Goal: Task Accomplishment & Management: Use online tool/utility

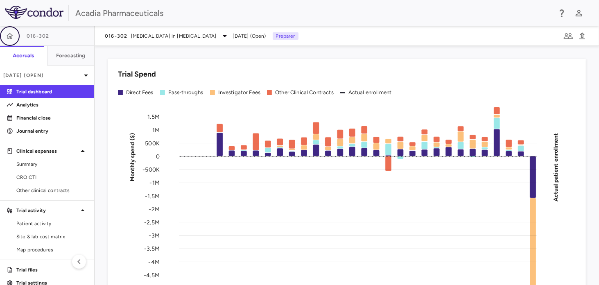
click at [7, 37] on icon "button" at bounding box center [10, 36] width 8 height 8
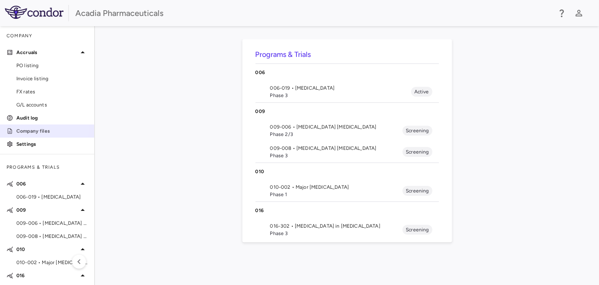
click at [29, 128] on p "Company files" at bounding box center [51, 130] width 71 height 7
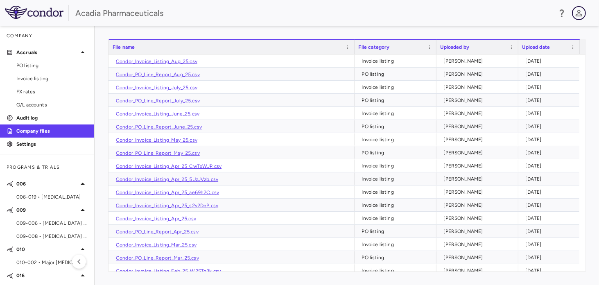
click at [578, 11] on icon "button" at bounding box center [579, 13] width 10 height 10
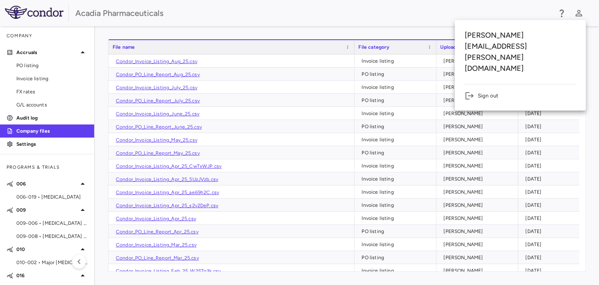
click at [475, 15] on div at bounding box center [299, 142] width 599 height 285
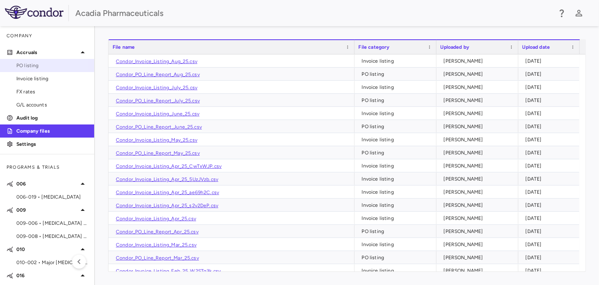
click at [39, 65] on span "PO listing" at bounding box center [51, 65] width 71 height 7
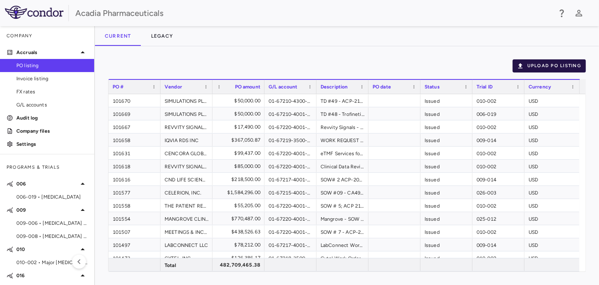
click at [532, 63] on button "Upload PO Listing" at bounding box center [549, 65] width 73 height 13
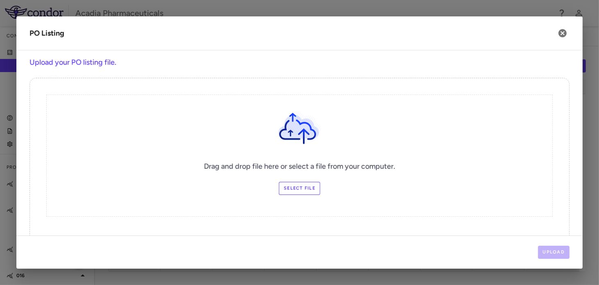
click at [307, 188] on label "Select file" at bounding box center [299, 188] width 41 height 13
click at [0, 0] on input "Select file" at bounding box center [0, 0] width 0 height 0
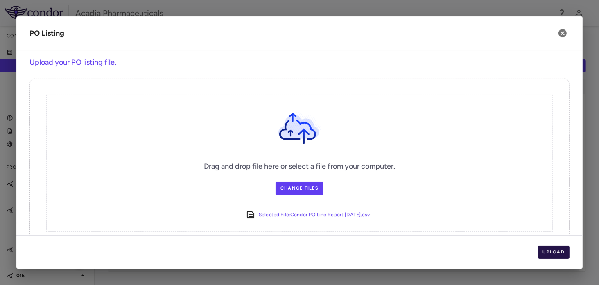
click at [555, 251] on button "Upload" at bounding box center [554, 252] width 32 height 13
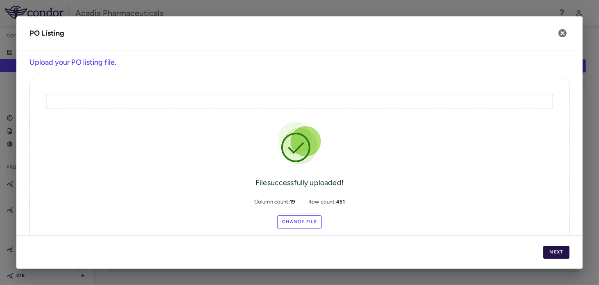
click at [555, 253] on button "Next" at bounding box center [556, 252] width 26 height 13
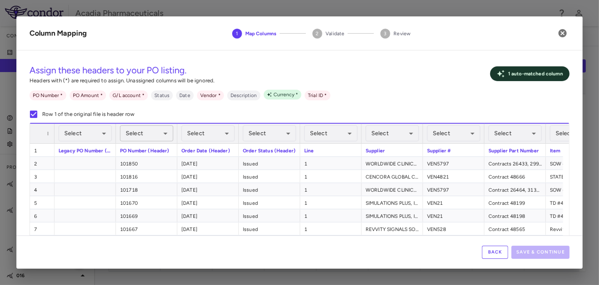
click at [165, 137] on body "Skip to sidebar Skip to main content Acadia Pharmaceuticals Company Accruals PO…" at bounding box center [299, 142] width 599 height 285
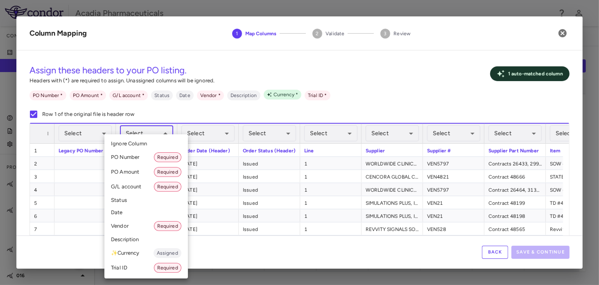
click at [133, 155] on li "PO Number Required" at bounding box center [146, 157] width 84 height 15
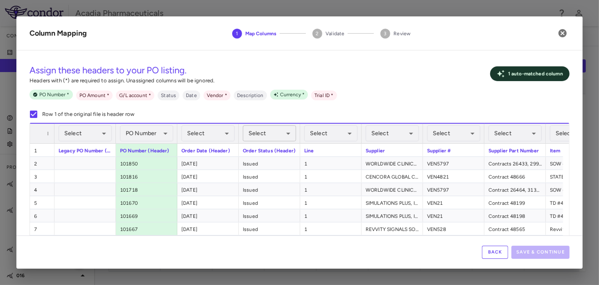
click at [273, 132] on body "Skip to sidebar Skip to main content Acadia Pharmaceuticals Company Accruals PO…" at bounding box center [299, 142] width 599 height 285
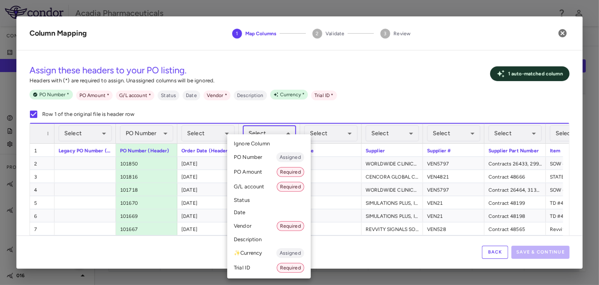
click at [255, 200] on li "Status" at bounding box center [269, 200] width 84 height 12
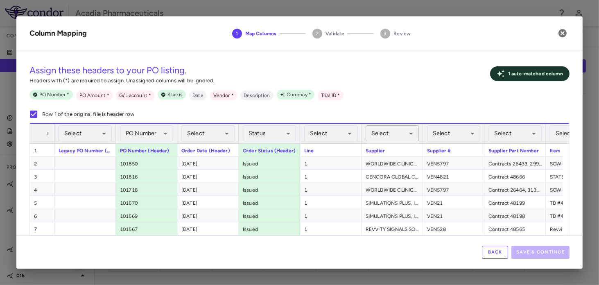
click at [384, 127] on body "Skip to sidebar Skip to main content Acadia Pharmaceuticals Company Accruals PO…" at bounding box center [299, 142] width 599 height 285
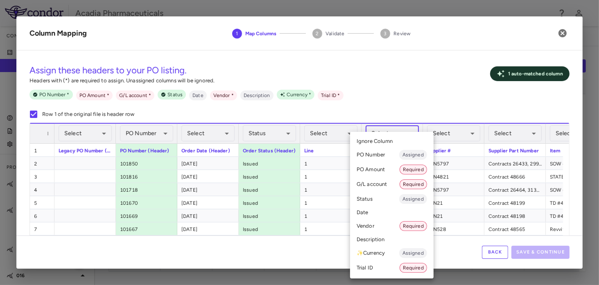
click at [380, 224] on li "Vendor Required" at bounding box center [392, 226] width 84 height 15
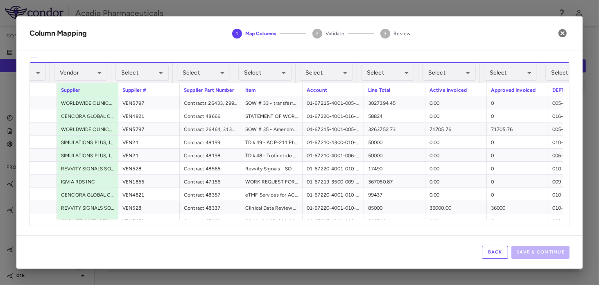
scroll to position [0, 312]
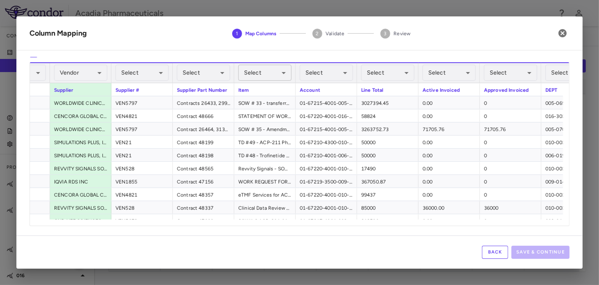
click at [282, 76] on body "Skip to sidebar Skip to main content Acadia Pharmaceuticals Company Accruals PO…" at bounding box center [299, 142] width 599 height 285
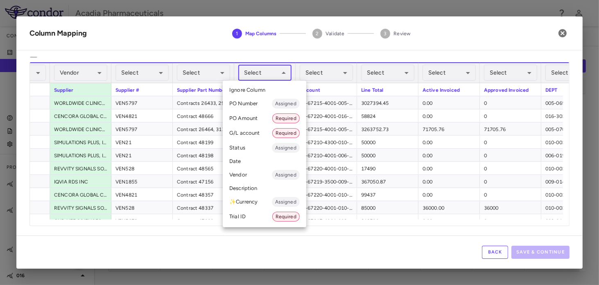
click at [254, 186] on li "Description" at bounding box center [265, 188] width 84 height 12
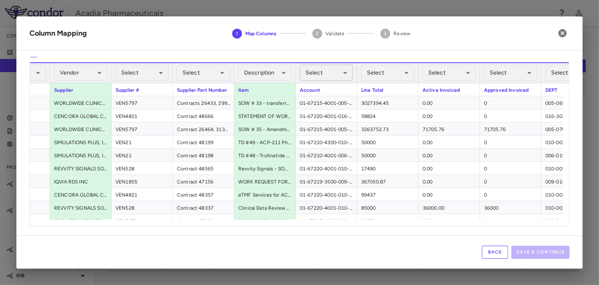
click at [322, 70] on body "Skip to sidebar Skip to main content Acadia Pharmaceuticals Company Accruals PO…" at bounding box center [299, 142] width 599 height 285
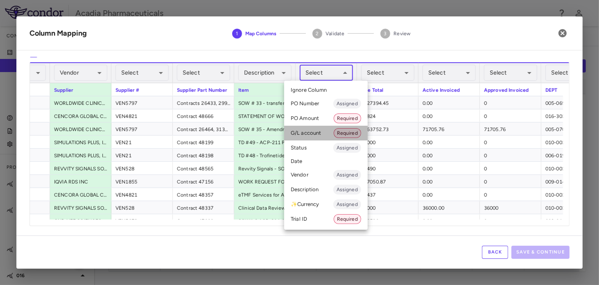
click at [313, 133] on li "G/L account Required" at bounding box center [326, 133] width 84 height 15
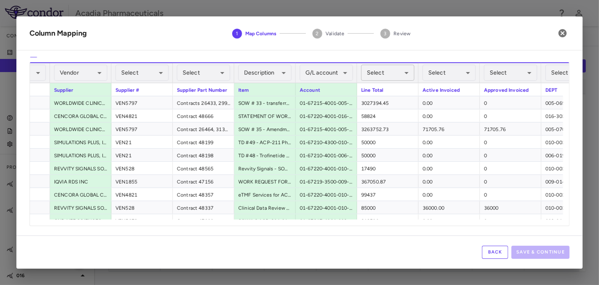
click at [380, 71] on body "Skip to sidebar Skip to main content Acadia Pharmaceuticals Company Accruals PO…" at bounding box center [299, 142] width 599 height 285
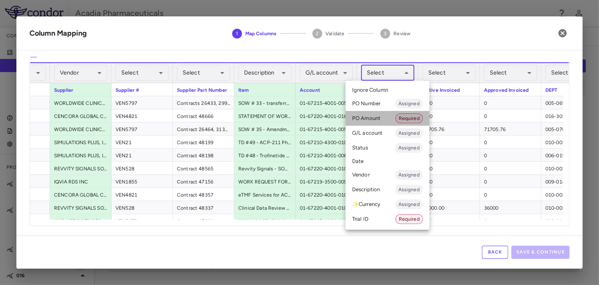
click at [380, 114] on li "PO Amount Required" at bounding box center [387, 118] width 84 height 15
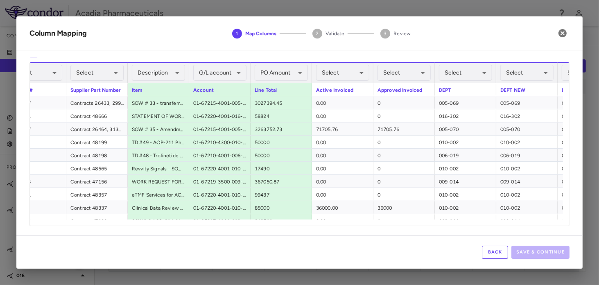
scroll to position [0, 0]
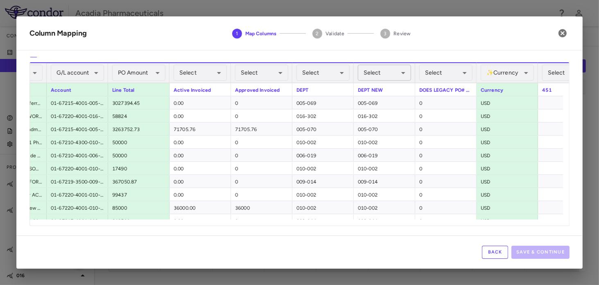
click at [383, 73] on body "Skip to sidebar Skip to main content Acadia Pharmaceuticals Company Accruals PO…" at bounding box center [299, 142] width 599 height 285
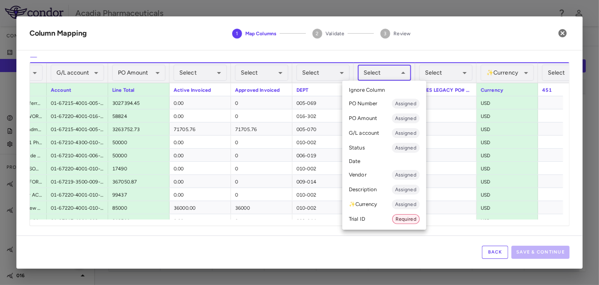
click at [372, 216] on li "Trial ID Required" at bounding box center [384, 219] width 84 height 15
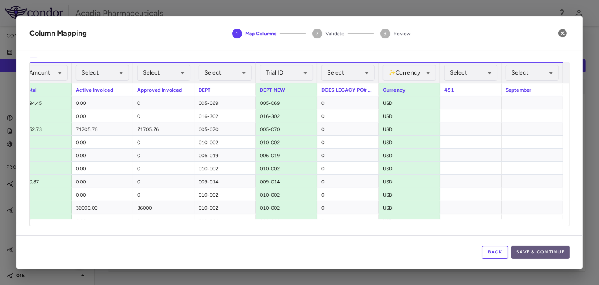
click at [530, 255] on button "Save & Continue" at bounding box center [540, 252] width 58 height 13
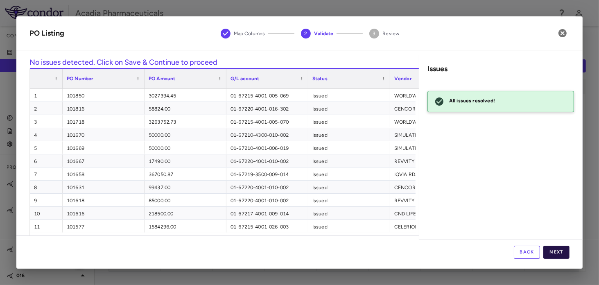
click at [557, 253] on button "Next" at bounding box center [556, 252] width 26 height 13
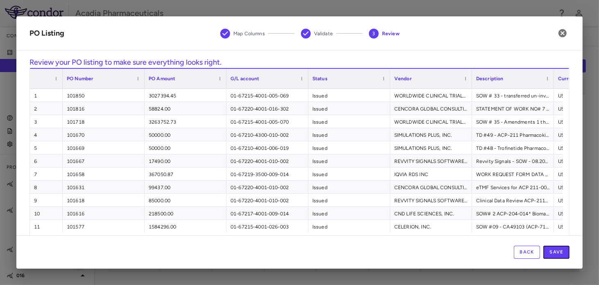
click at [560, 253] on button "Save" at bounding box center [556, 252] width 26 height 13
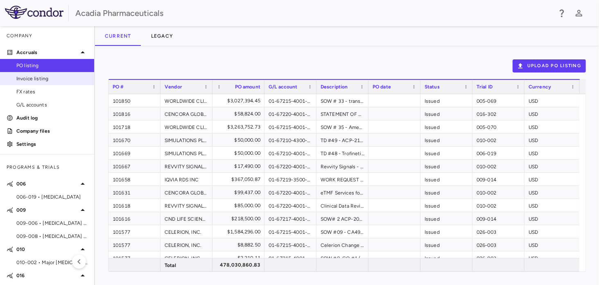
click at [34, 78] on span "Invoice listing" at bounding box center [51, 78] width 71 height 7
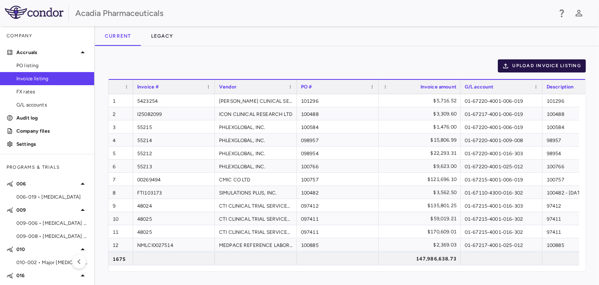
click at [509, 65] on icon "button" at bounding box center [505, 65] width 7 height 7
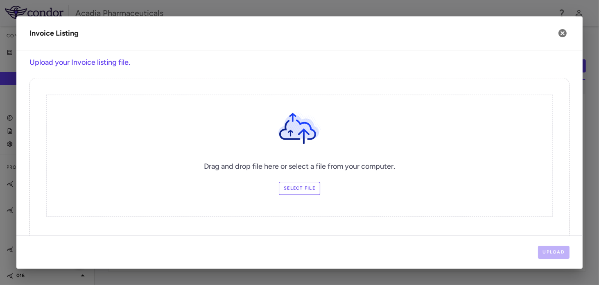
click at [290, 186] on label "Select file" at bounding box center [299, 188] width 41 height 13
click at [0, 0] on input "Select file" at bounding box center [0, 0] width 0 height 0
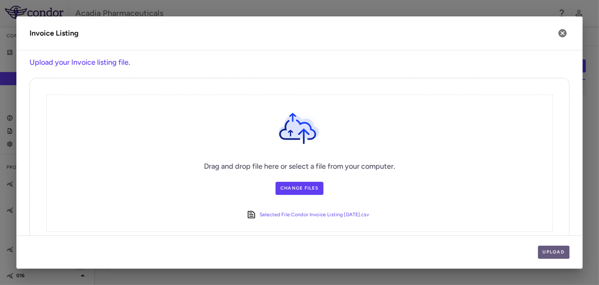
click at [548, 252] on button "Upload" at bounding box center [554, 252] width 32 height 13
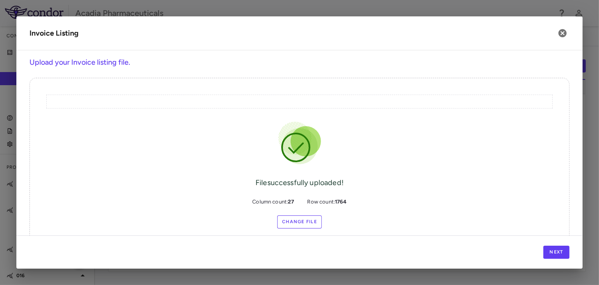
click at [423, 179] on div "File successfully uploaded! Column count: 27 Row count: 1764 Change File Condor…" at bounding box center [299, 162] width 540 height 169
click at [558, 248] on button "Next" at bounding box center [556, 252] width 26 height 13
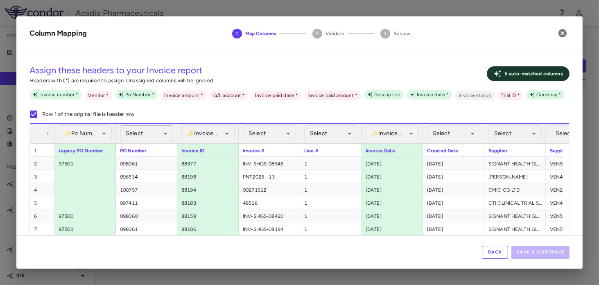
click at [143, 133] on body "Skip to sidebar Skip to main content Acadia Pharmaceuticals Company Accruals PO…" at bounding box center [299, 142] width 599 height 285
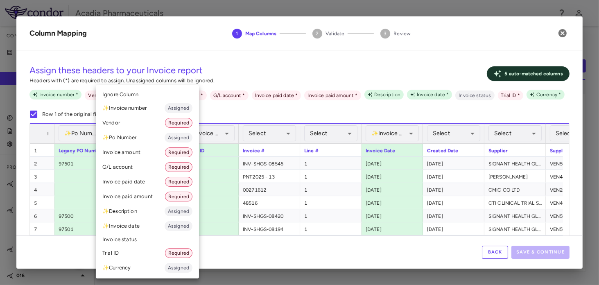
click at [135, 137] on li "✨ Po Number Assigned" at bounding box center [147, 137] width 103 height 15
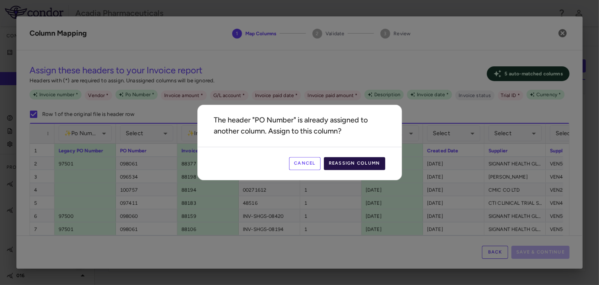
click at [349, 163] on button "Reassign Column" at bounding box center [354, 163] width 61 height 13
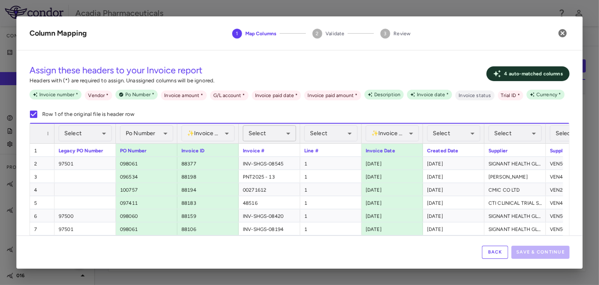
click at [266, 133] on body "Skip to sidebar Skip to main content Acadia Pharmaceuticals Company Accruals PO…" at bounding box center [299, 142] width 599 height 285
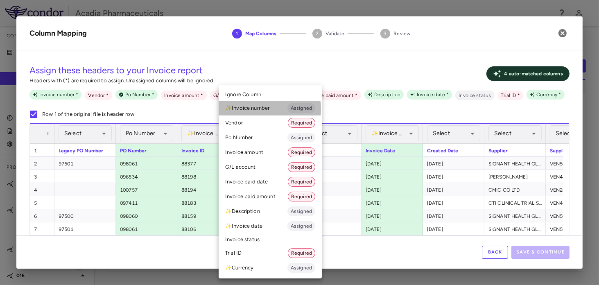
click at [259, 109] on li "✨ Invoice number Assigned" at bounding box center [270, 108] width 103 height 15
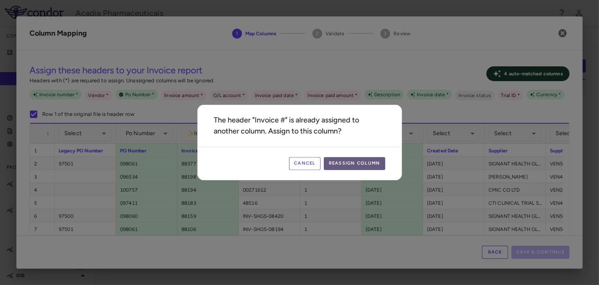
click at [372, 164] on button "Reassign Column" at bounding box center [354, 163] width 61 height 13
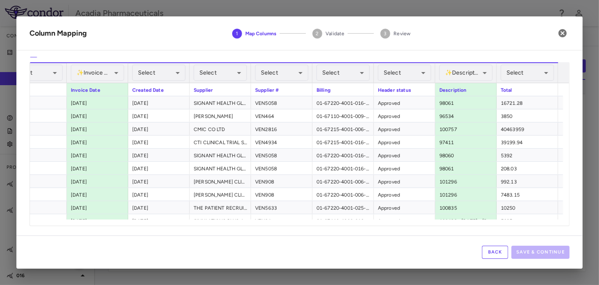
scroll to position [0, 309]
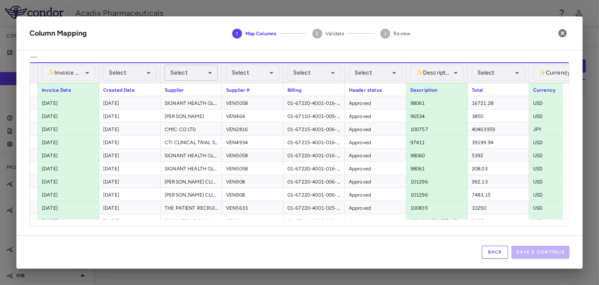
click at [207, 76] on body "Skip to sidebar Skip to main content Acadia Pharmaceuticals Company Accruals PO…" at bounding box center [299, 142] width 599 height 285
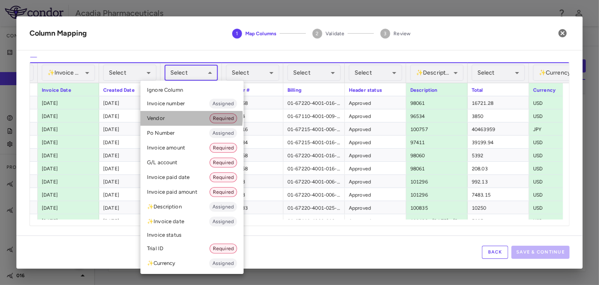
click at [169, 117] on li "Vendor Required" at bounding box center [191, 118] width 103 height 15
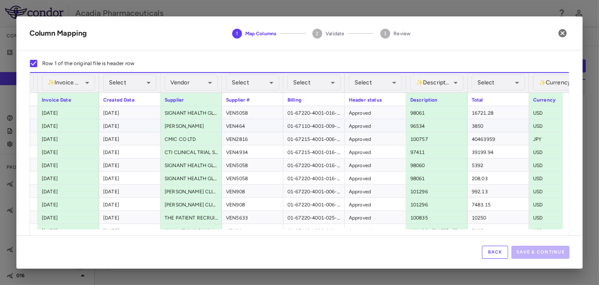
scroll to position [70, 0]
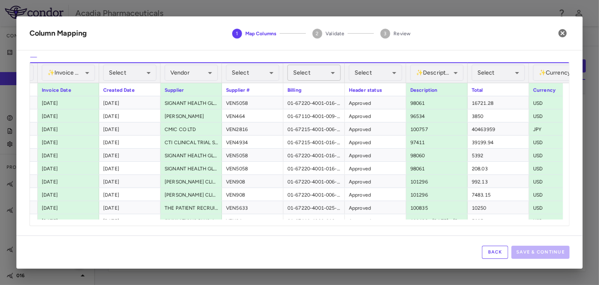
click at [324, 74] on body "Skip to sidebar Skip to main content Acadia Pharmaceuticals Company Accruals PO…" at bounding box center [299, 142] width 599 height 285
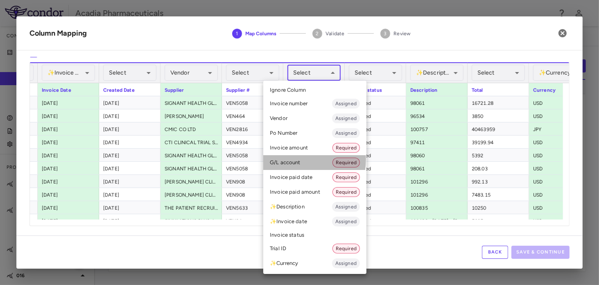
click at [291, 160] on li "G/L account Required" at bounding box center [314, 162] width 103 height 15
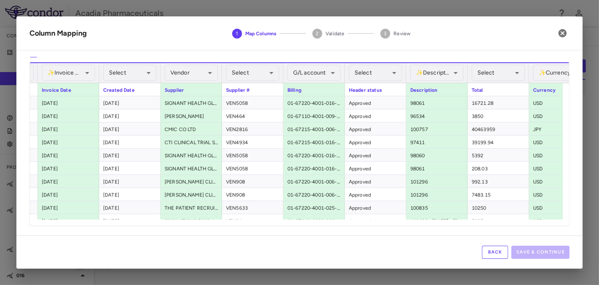
scroll to position [0, 771]
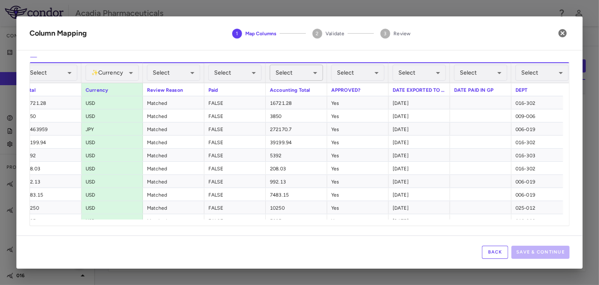
click at [293, 72] on body "Skip to sidebar Skip to main content Acadia Pharmaceuticals Company Accruals PO…" at bounding box center [299, 142] width 599 height 285
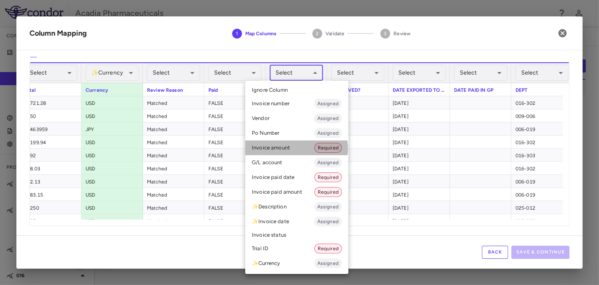
click at [293, 149] on li "Invoice amount Required" at bounding box center [296, 147] width 103 height 15
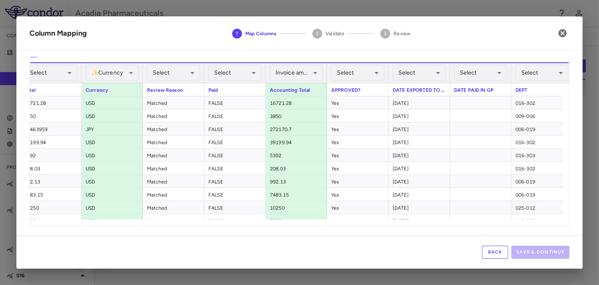
scroll to position [0, 1053]
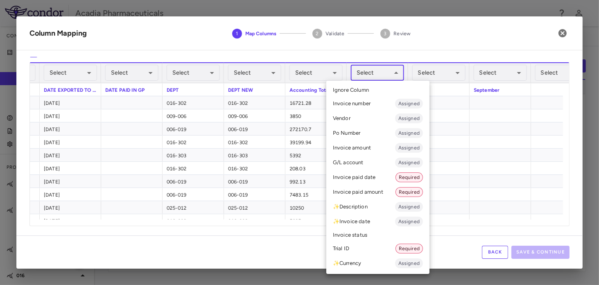
click at [375, 70] on body "Skip to sidebar Skip to main content Acadia Pharmaceuticals Company Accruals PO…" at bounding box center [299, 142] width 599 height 285
click at [363, 262] on li "✨ Currency Assigned" at bounding box center [377, 263] width 103 height 15
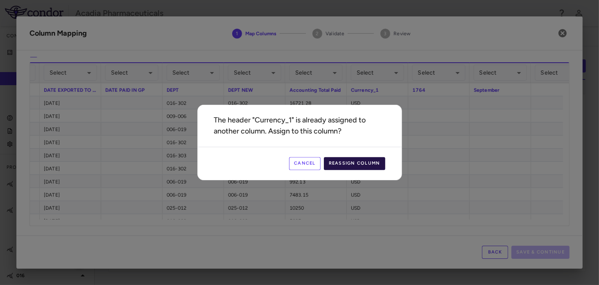
click at [348, 165] on button "Reassign Column" at bounding box center [354, 163] width 61 height 13
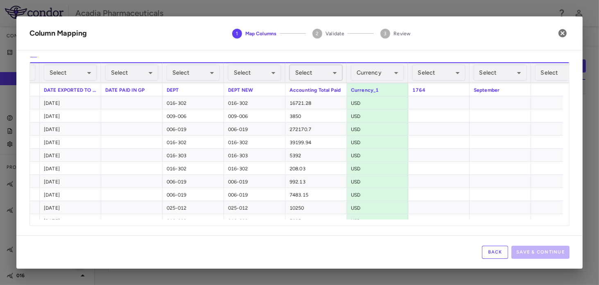
click at [323, 69] on body "Skip to sidebar Skip to main content Acadia Pharmaceuticals Company Accruals PO…" at bounding box center [299, 142] width 599 height 285
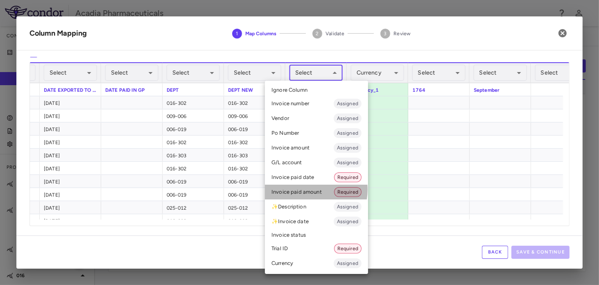
click at [307, 190] on li "Invoice paid amount Required" at bounding box center [316, 192] width 103 height 15
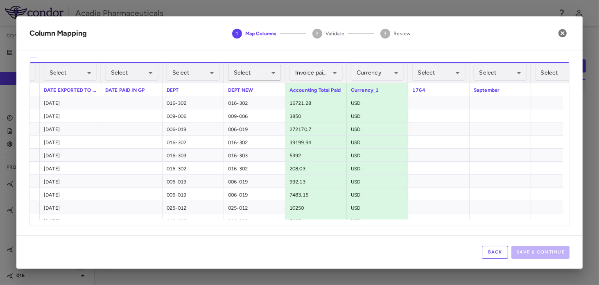
click at [257, 73] on body "Skip to sidebar Skip to main content Acadia Pharmaceuticals Company Accruals PO…" at bounding box center [299, 142] width 599 height 285
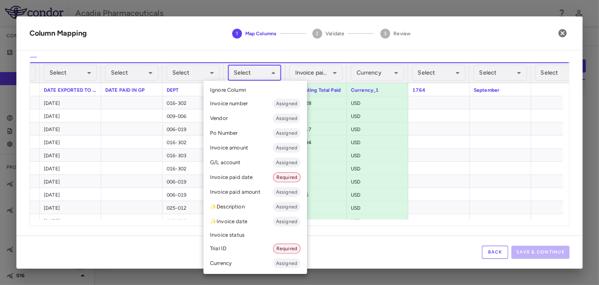
click at [242, 246] on li "Trial ID Required" at bounding box center [255, 248] width 104 height 15
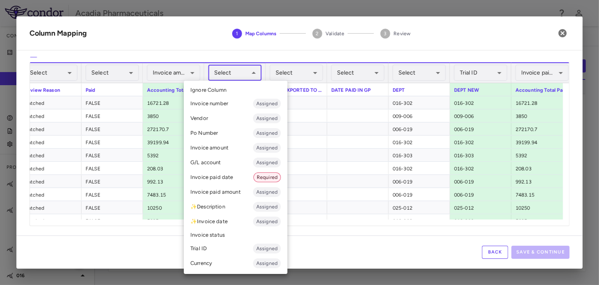
click at [229, 73] on body "Skip to sidebar Skip to main content Acadia Pharmaceuticals Company Accruals PO…" at bounding box center [299, 142] width 599 height 285
click at [219, 233] on li "Invoice status" at bounding box center [236, 235] width 104 height 12
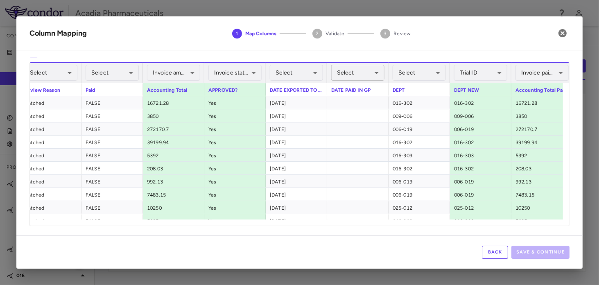
click at [337, 72] on body "Skip to sidebar Skip to main content Acadia Pharmaceuticals Company Accruals PO…" at bounding box center [299, 142] width 599 height 285
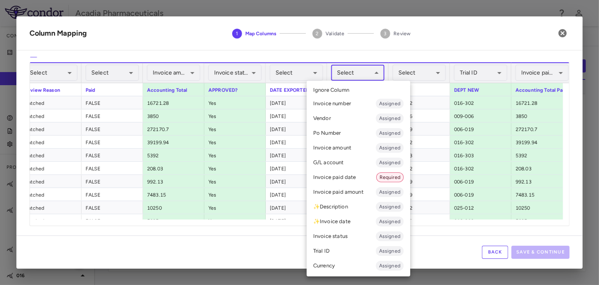
click at [345, 177] on li "Invoice paid date Required" at bounding box center [359, 177] width 104 height 15
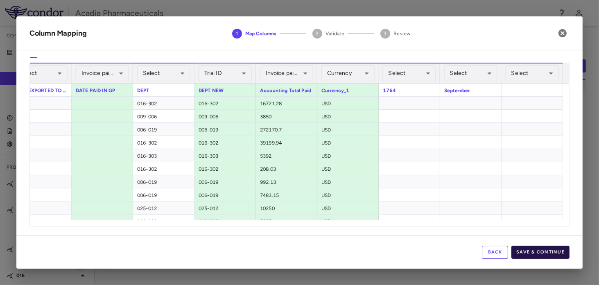
click at [529, 252] on button "Save & Continue" at bounding box center [540, 252] width 58 height 13
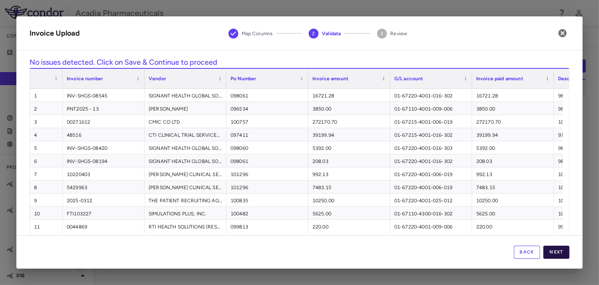
click at [556, 251] on button "Next" at bounding box center [556, 252] width 26 height 13
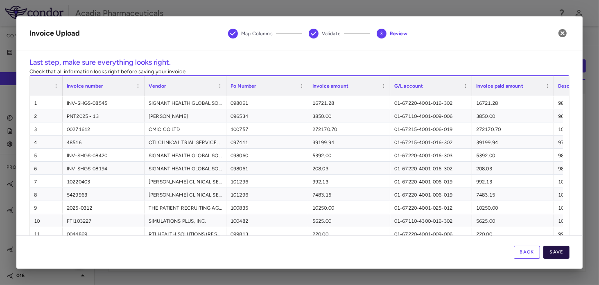
click at [563, 254] on button "Save" at bounding box center [556, 252] width 26 height 13
